Goal: Information Seeking & Learning: Learn about a topic

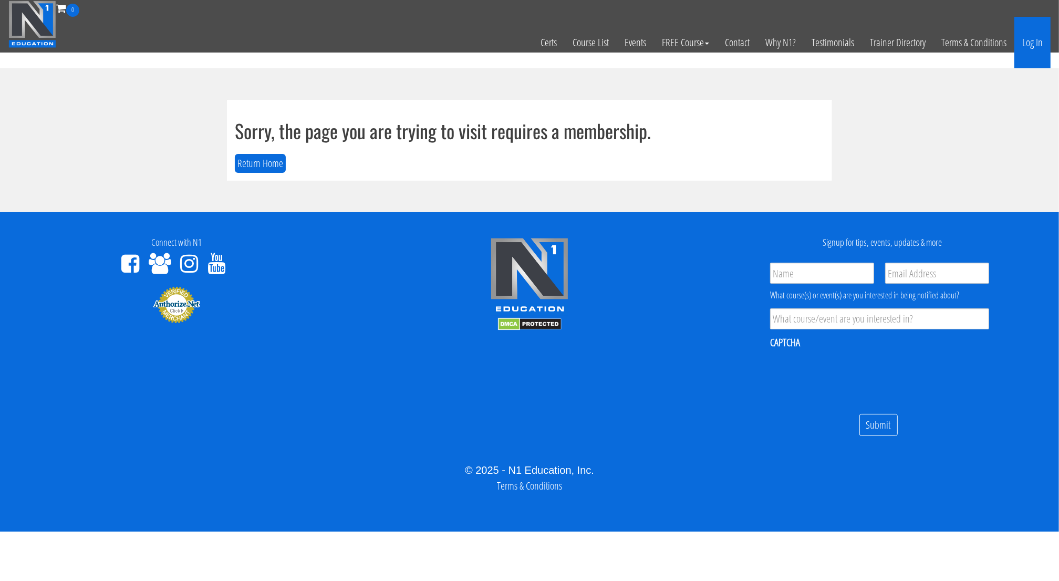
click at [1030, 53] on link "Log In" at bounding box center [1032, 42] width 36 height 51
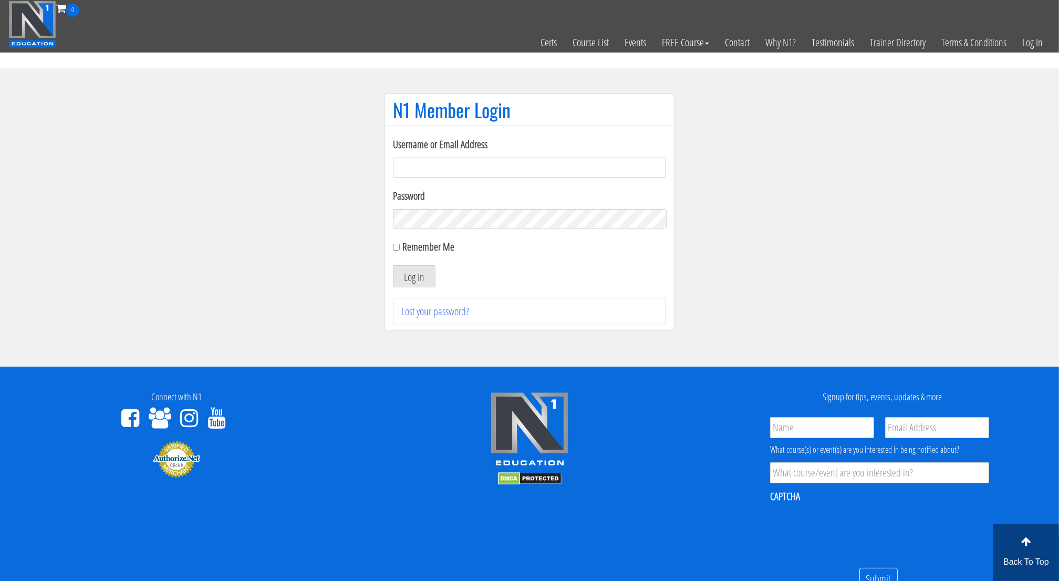
type input "[EMAIL_ADDRESS][DOMAIN_NAME]"
click at [396, 249] on input "Remember Me" at bounding box center [396, 247] width 7 height 7
checkbox input "true"
click at [409, 279] on button "Log In" at bounding box center [414, 276] width 43 height 22
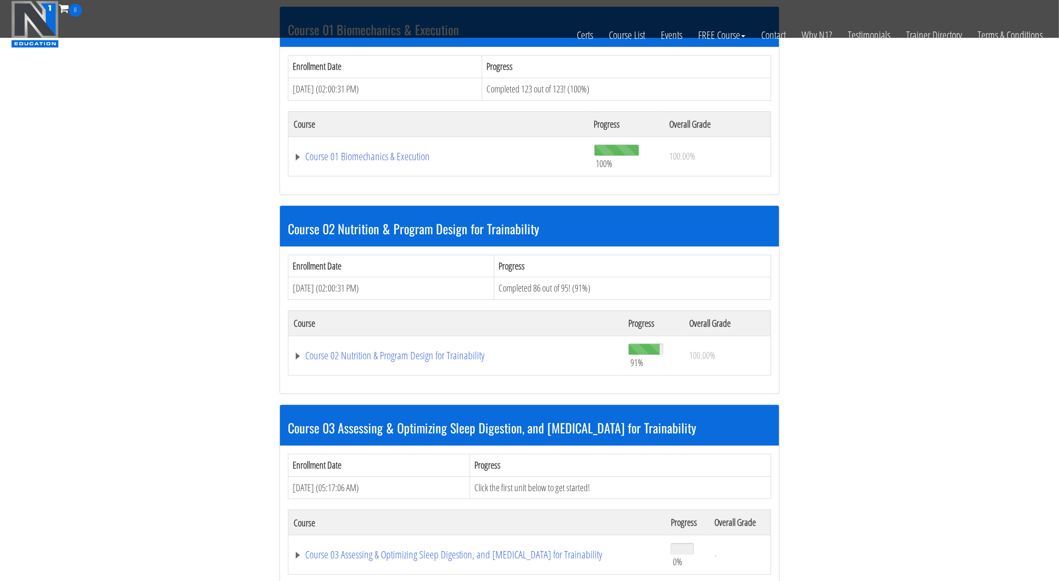
scroll to position [338, 0]
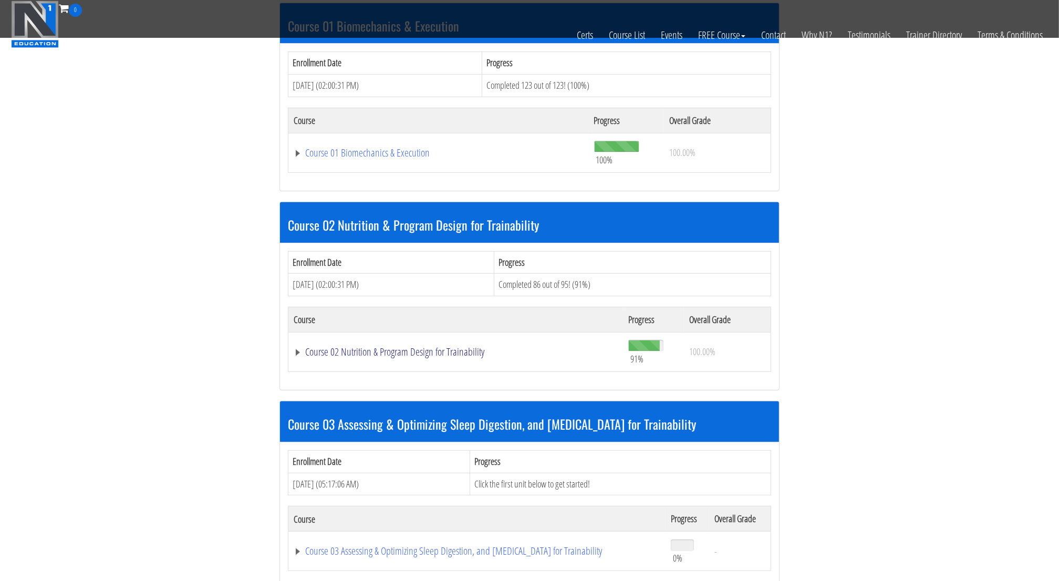
click at [446, 347] on link "Course 02 Nutrition & Program Design for Trainability" at bounding box center [456, 352] width 324 height 11
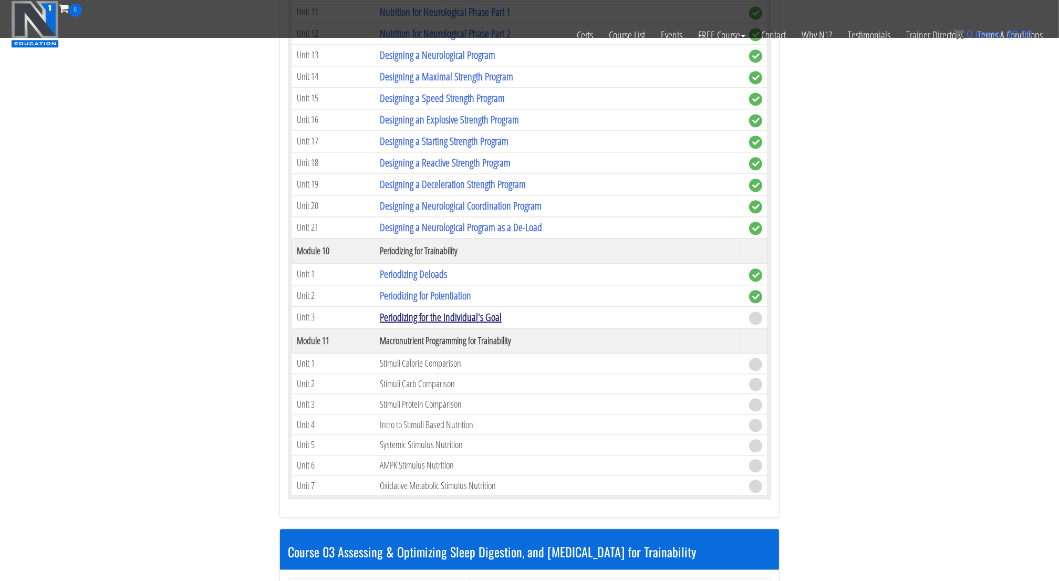
scroll to position [2528, 0]
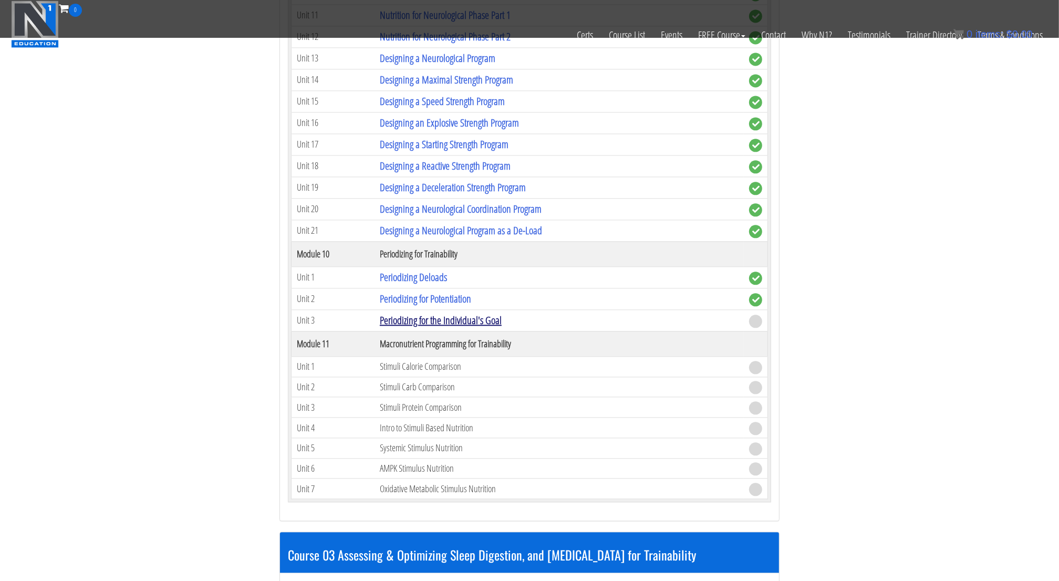
click at [444, 313] on link "Periodizing for the Individual's Goal" at bounding box center [441, 320] width 122 height 14
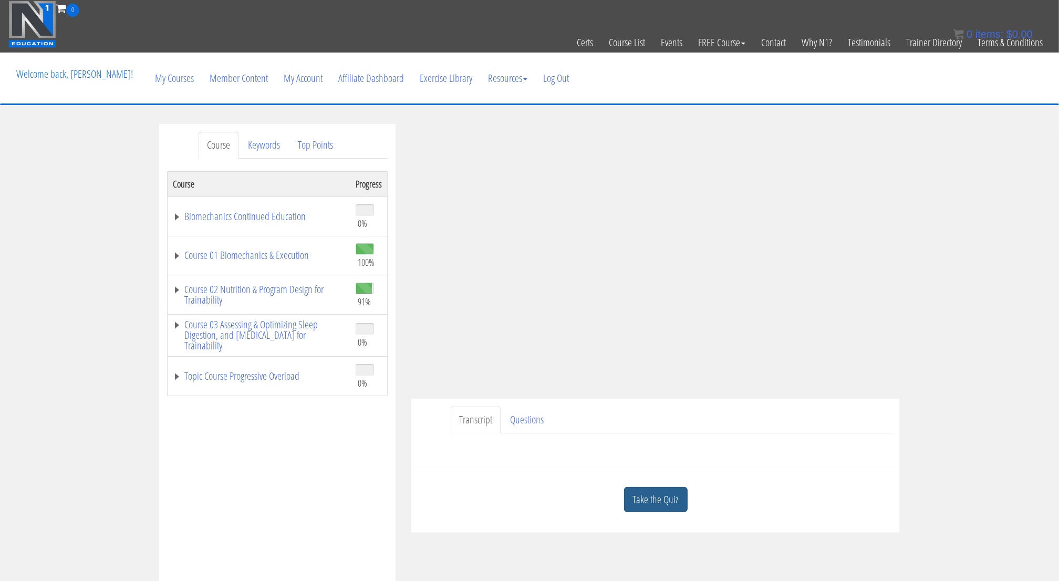
click at [664, 497] on link "Take the Quiz" at bounding box center [656, 500] width 64 height 26
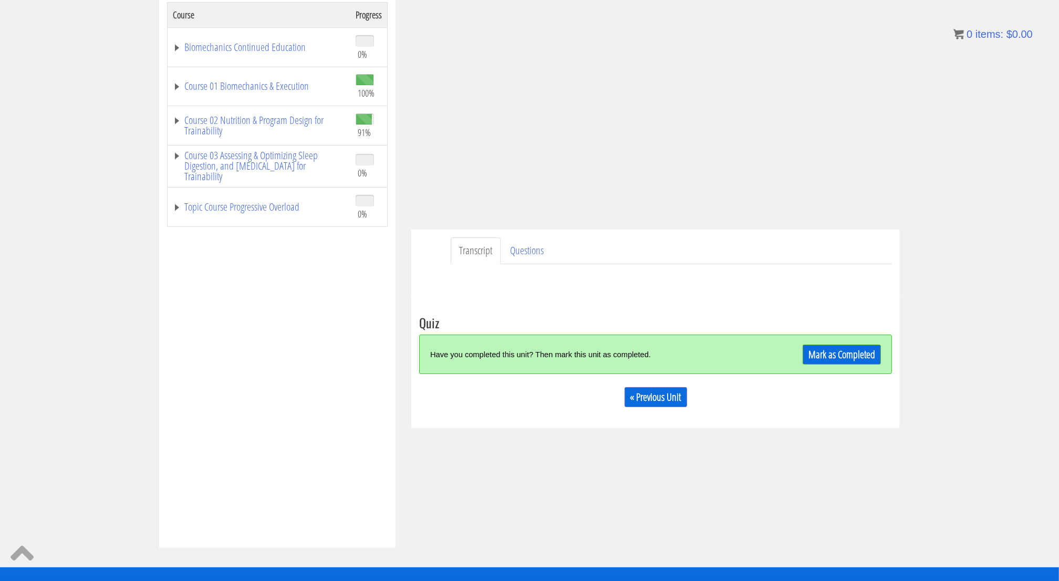
scroll to position [198, 0]
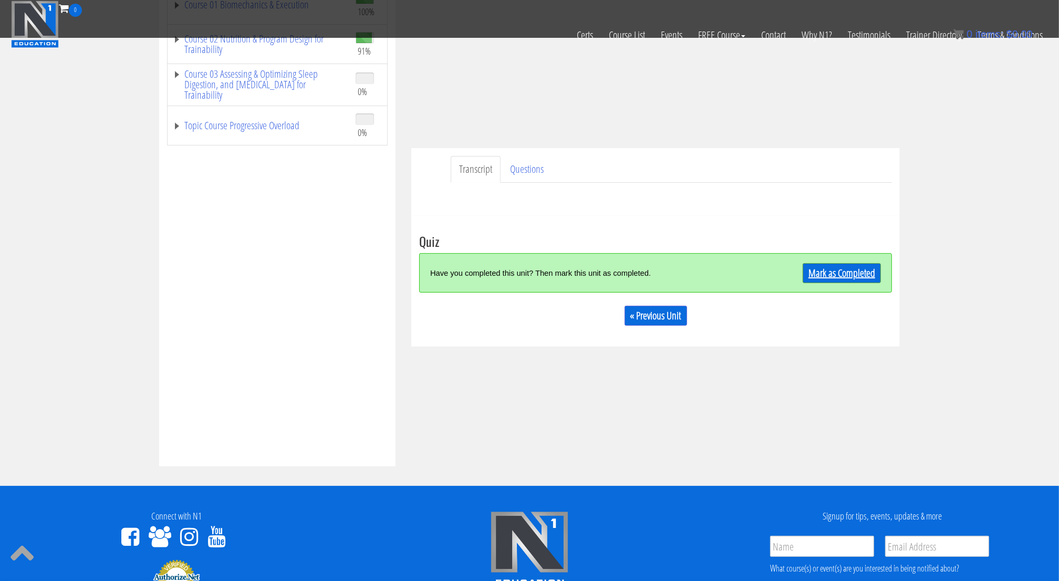
click at [855, 275] on link "Mark as Completed" at bounding box center [841, 273] width 78 height 20
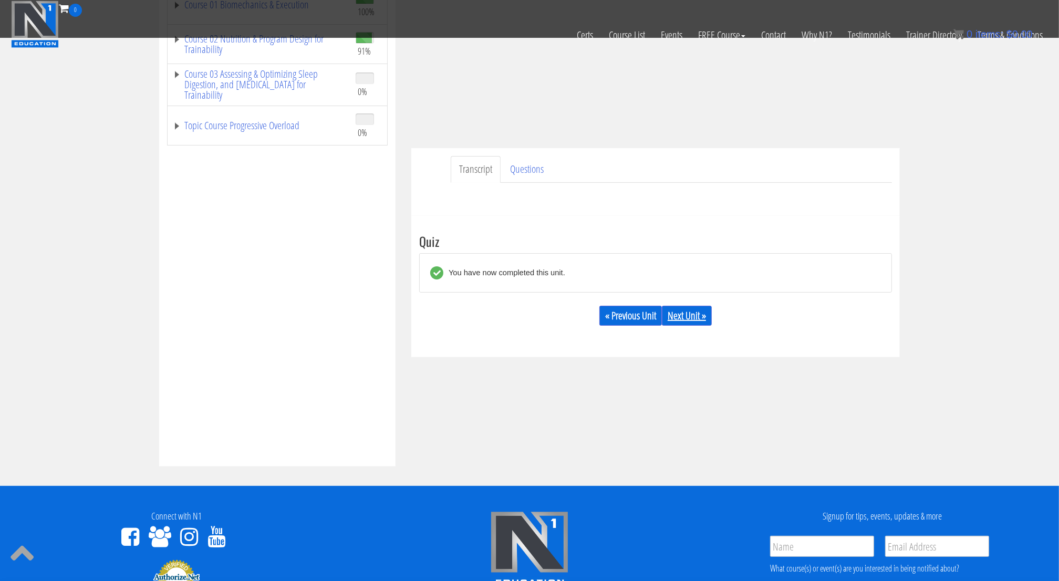
click at [687, 316] on link "Next Unit »" at bounding box center [687, 316] width 50 height 20
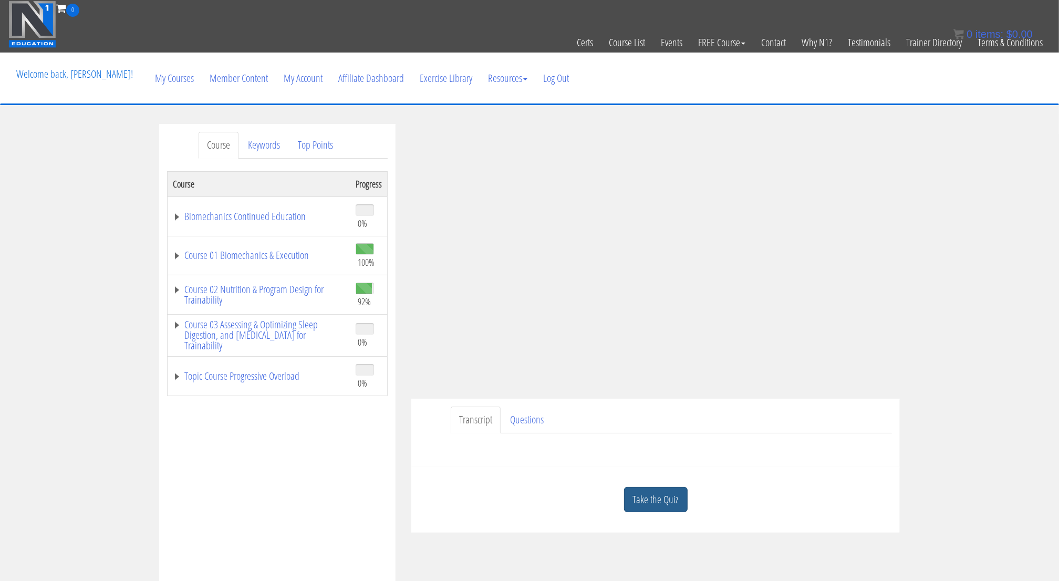
click at [655, 497] on link "Take the Quiz" at bounding box center [656, 500] width 64 height 26
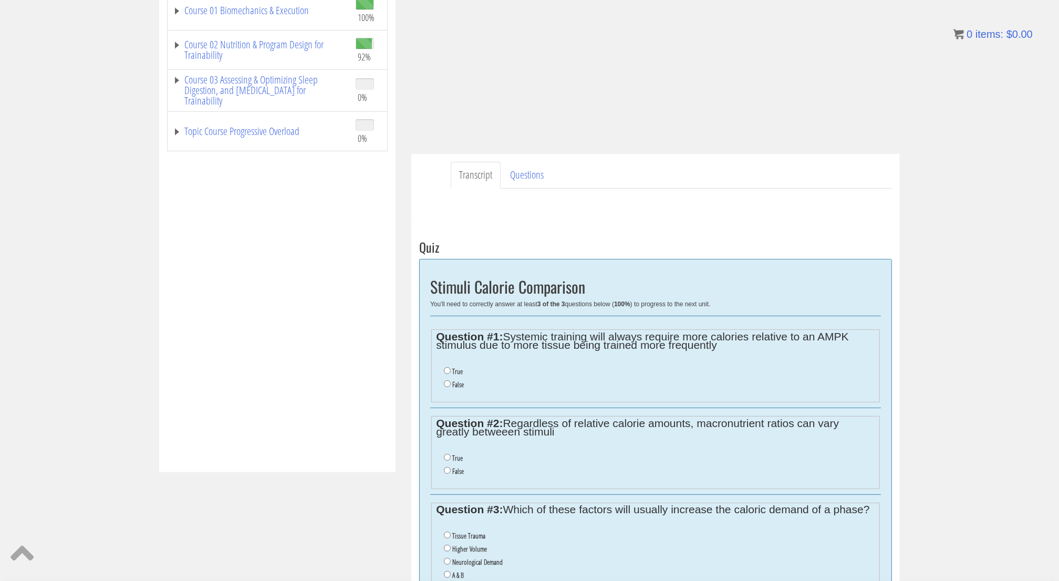
scroll to position [255, 0]
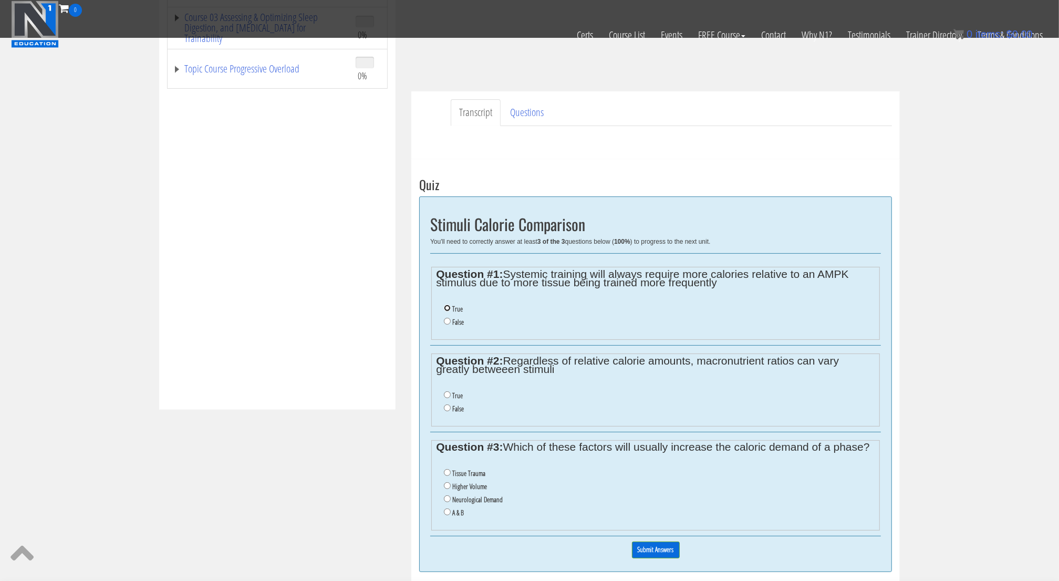
click at [447, 305] on input "True" at bounding box center [447, 308] width 7 height 7
radio input "true"
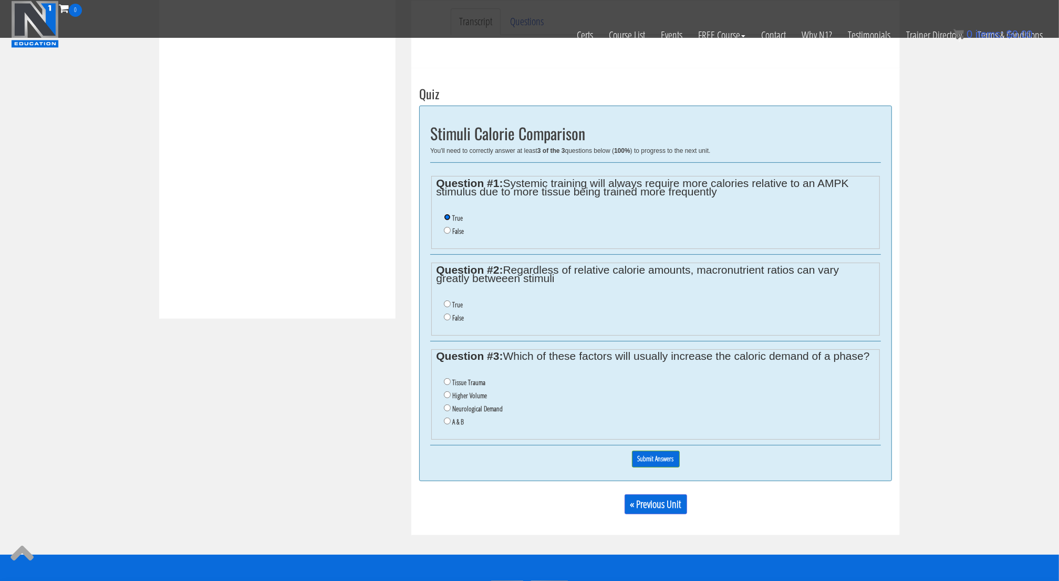
scroll to position [347, 0]
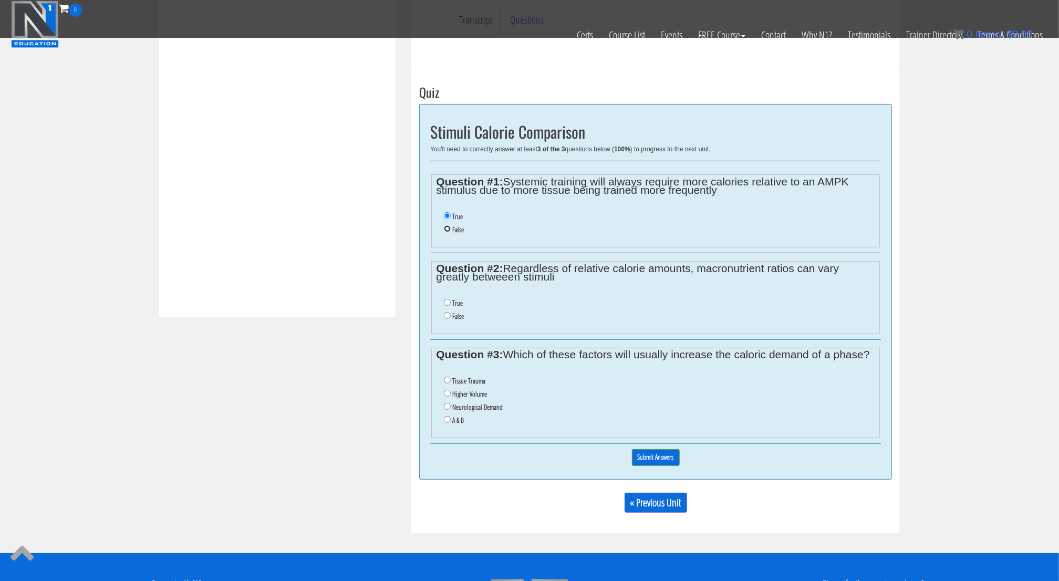
click at [448, 227] on input "False" at bounding box center [447, 228] width 7 height 7
radio input "true"
click at [447, 214] on input "True" at bounding box center [447, 215] width 7 height 7
radio input "true"
click at [448, 301] on input "True" at bounding box center [447, 302] width 7 height 7
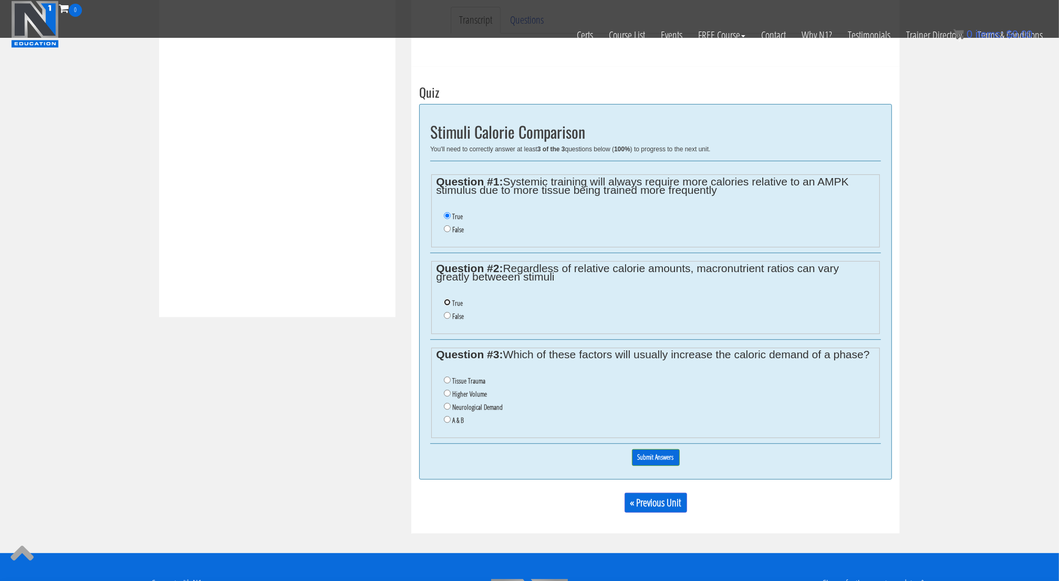
radio input "true"
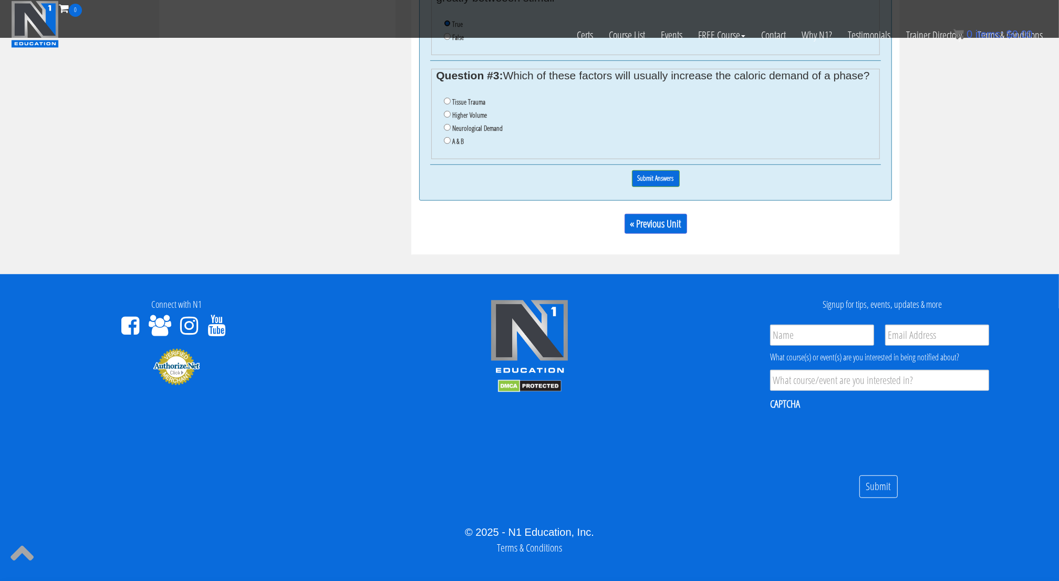
scroll to position [633, 0]
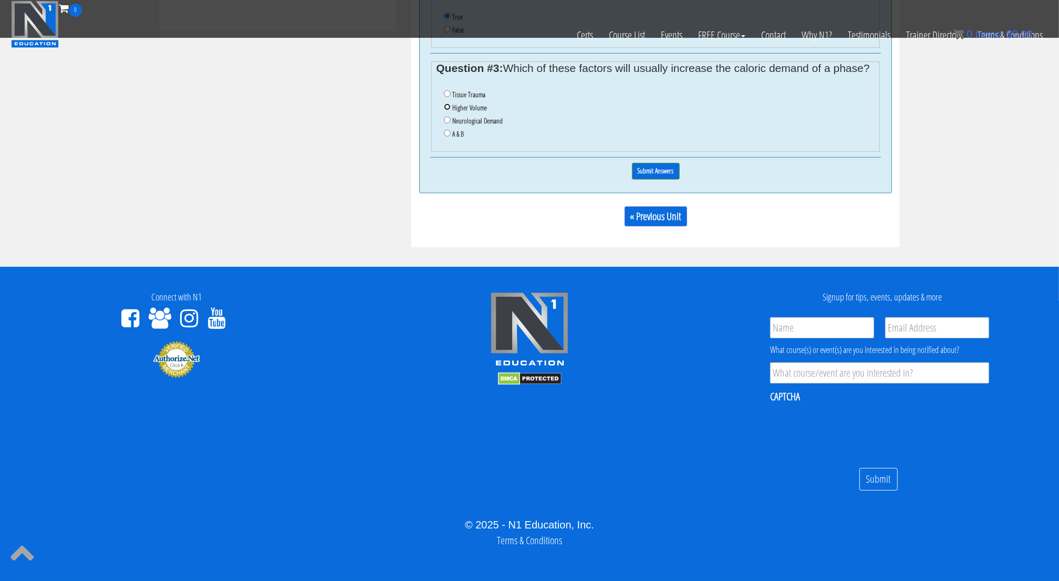
click at [447, 105] on input "Higher Volume" at bounding box center [447, 106] width 7 height 7
radio input "true"
click at [671, 163] on input "Submit Answers" at bounding box center [656, 171] width 48 height 16
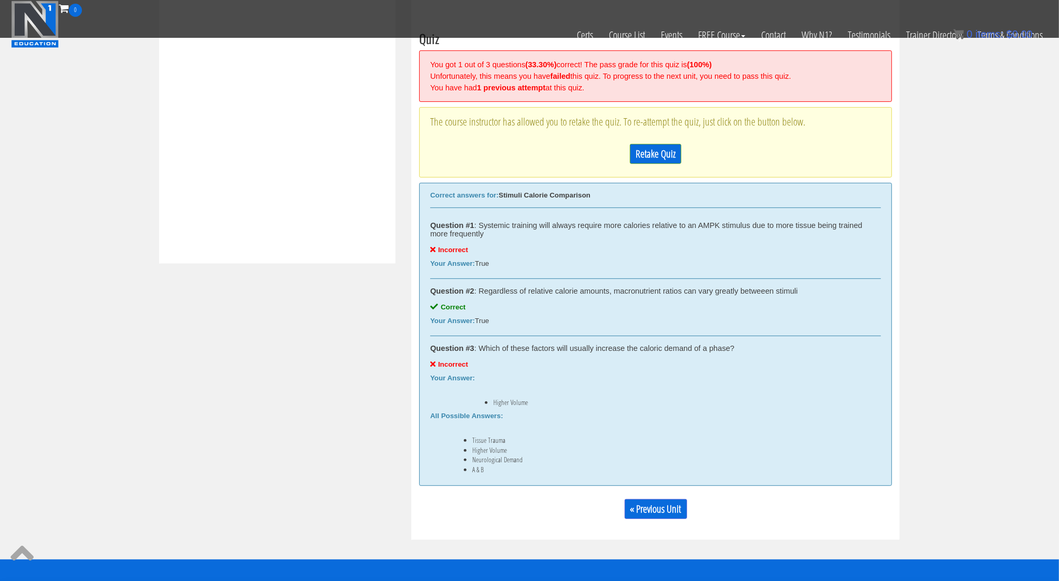
scroll to position [398, 0]
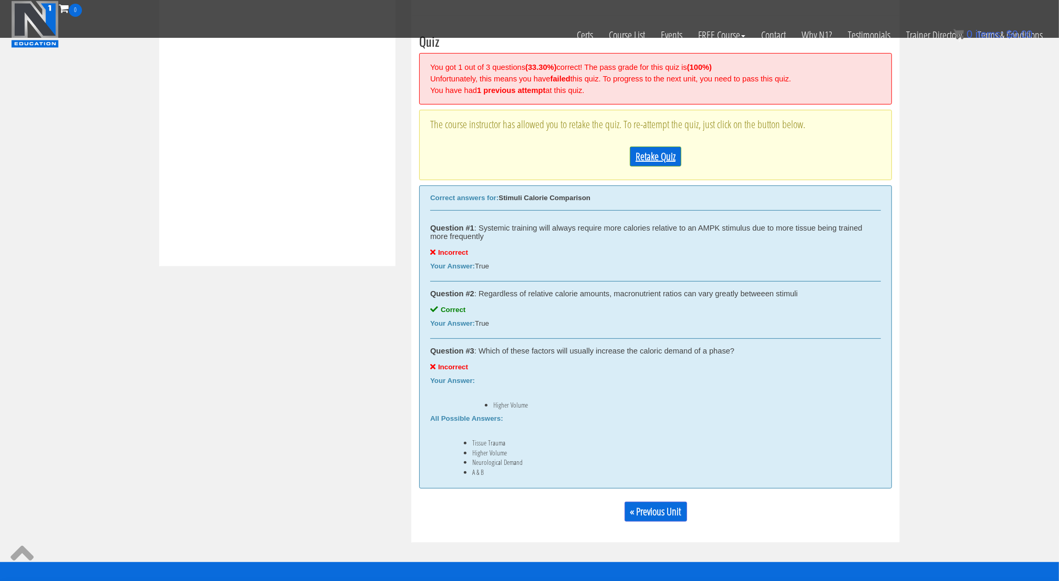
click at [652, 159] on link "Retake Quiz" at bounding box center [655, 157] width 51 height 20
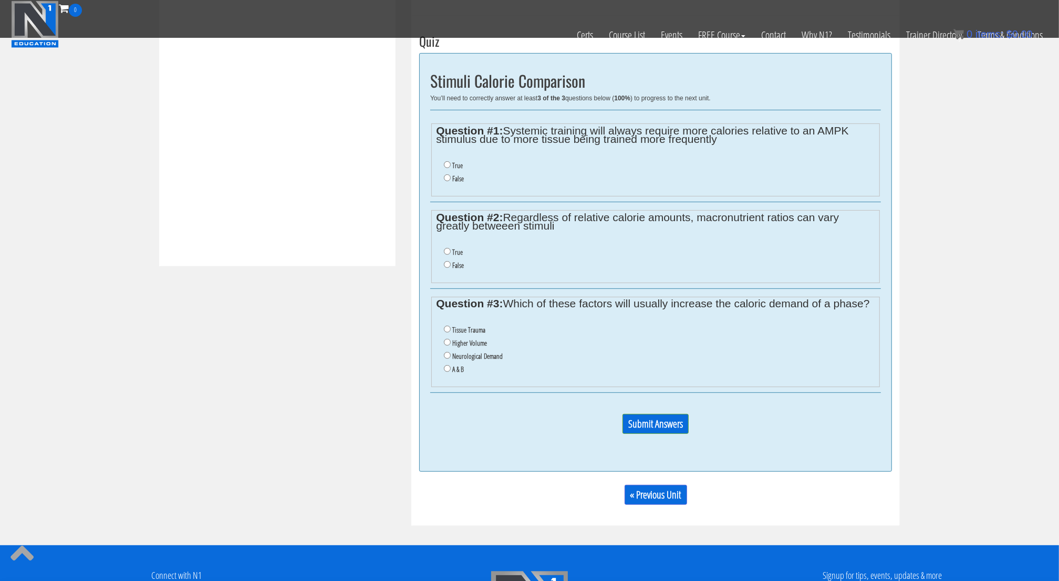
click at [451, 174] on li "False" at bounding box center [659, 178] width 431 height 13
click at [446, 178] on input "False" at bounding box center [447, 177] width 7 height 7
radio input "true"
click at [445, 248] on input "True" at bounding box center [447, 251] width 7 height 7
radio input "true"
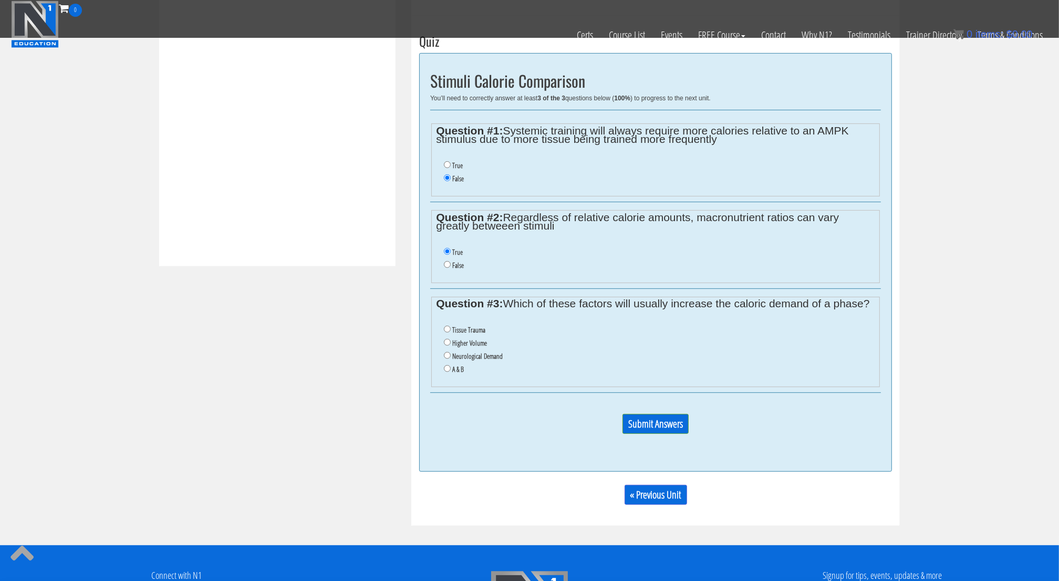
click at [444, 369] on li "A & B" at bounding box center [659, 369] width 431 height 13
click at [448, 367] on input "A & B" at bounding box center [447, 368] width 7 height 7
radio input "true"
click at [651, 419] on input "Submit Answers" at bounding box center [655, 424] width 66 height 20
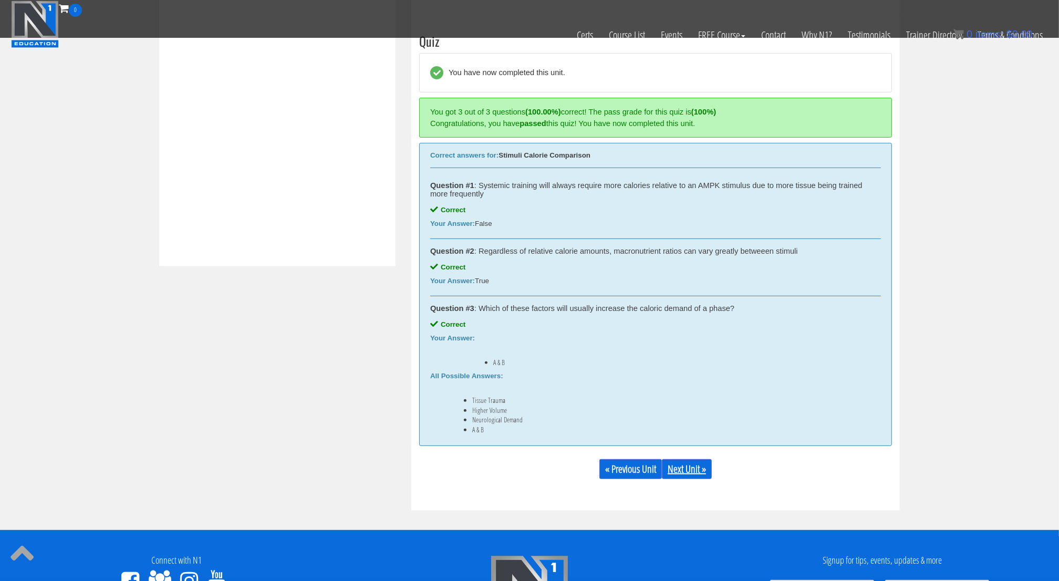
click at [693, 466] on link "Next Unit »" at bounding box center [687, 469] width 50 height 20
